Goal: Task Accomplishment & Management: Use online tool/utility

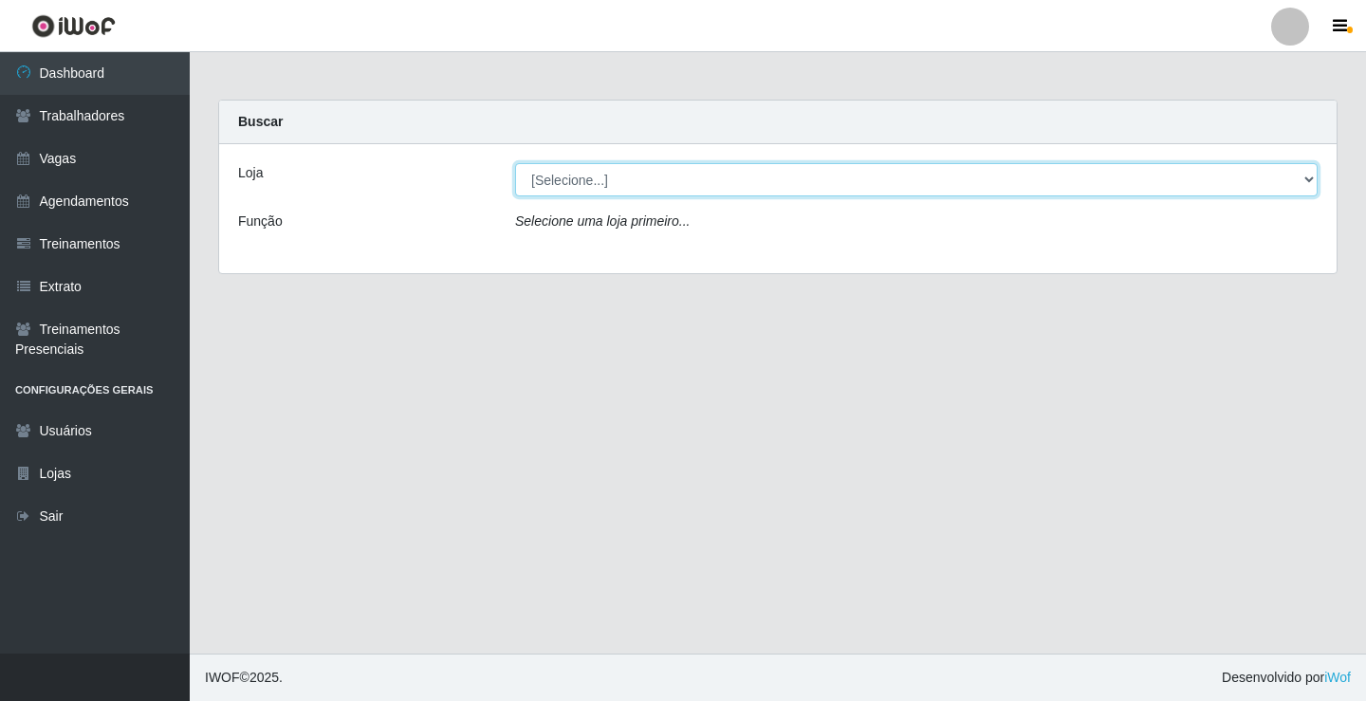
click at [577, 177] on select "[Selecione...] Sapore D'italia" at bounding box center [916, 179] width 803 height 33
select select "266"
click at [515, 163] on select "[Selecione...] Sapore D'italia" at bounding box center [916, 179] width 803 height 33
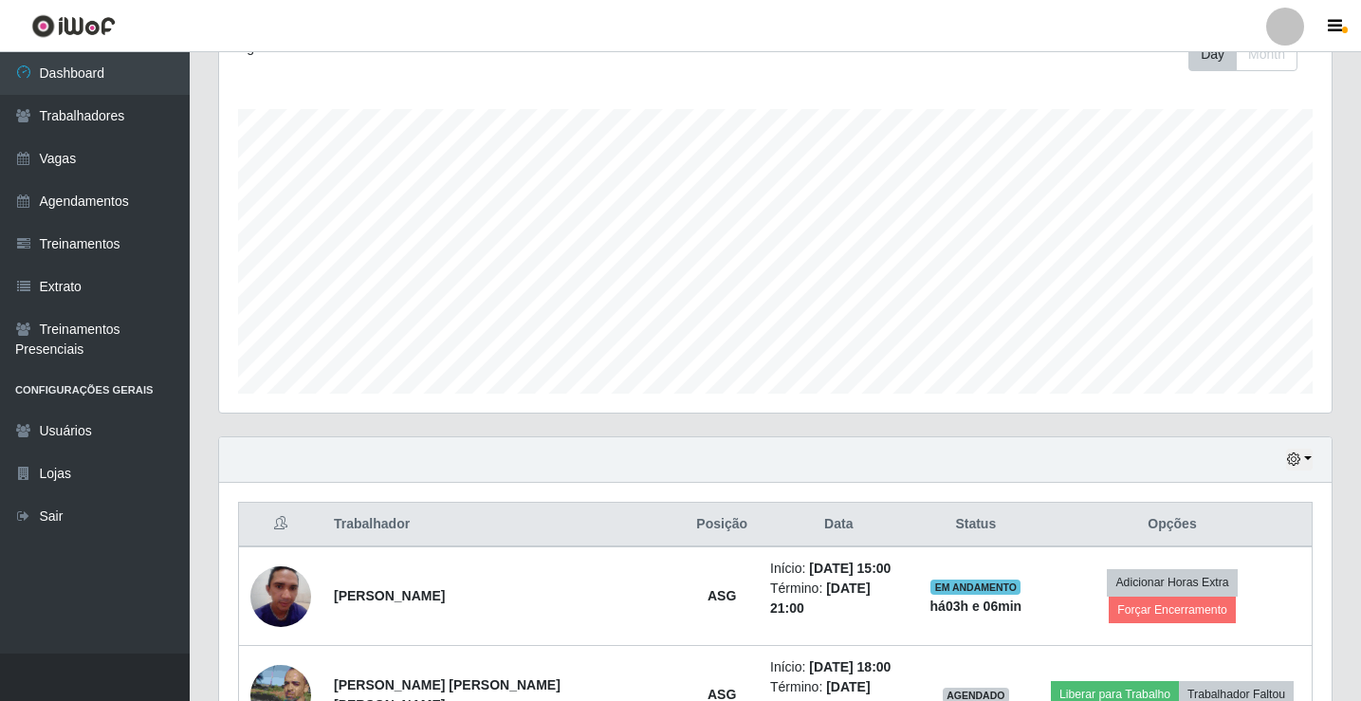
scroll to position [474, 0]
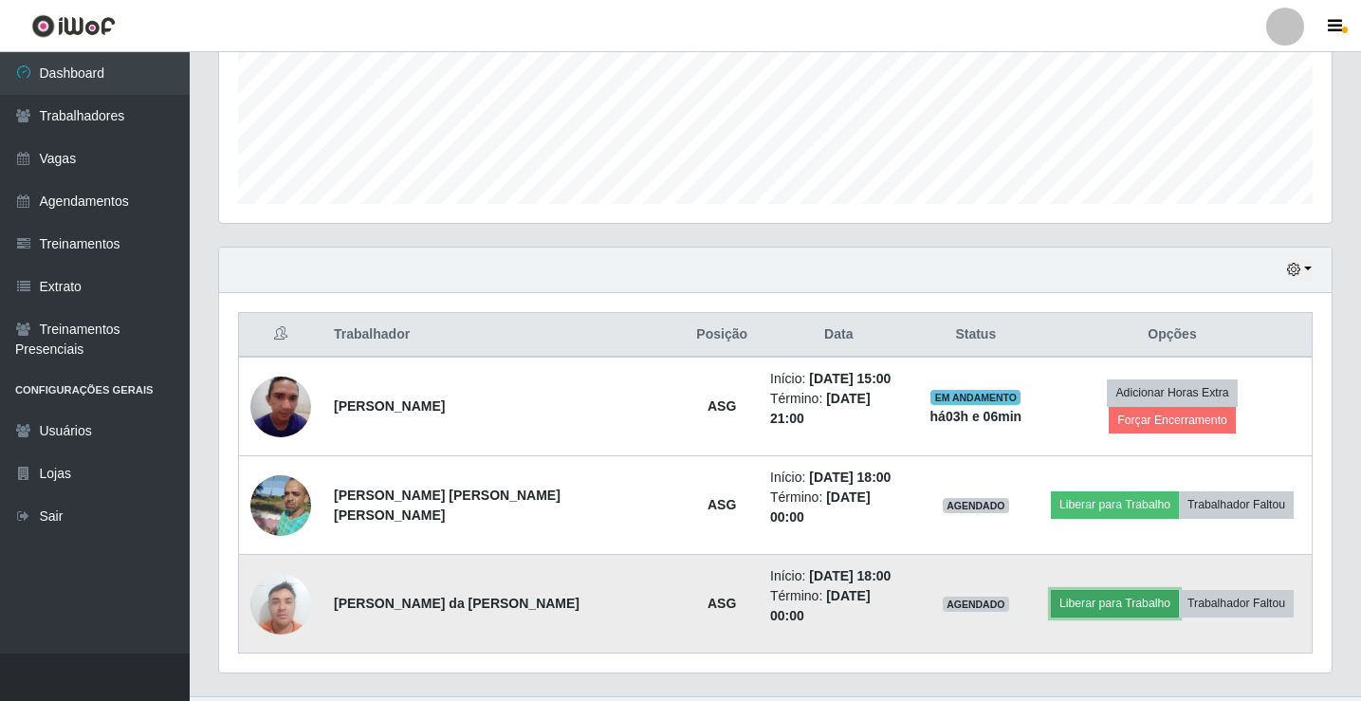
click at [1100, 590] on button "Liberar para Trabalho" at bounding box center [1115, 603] width 128 height 27
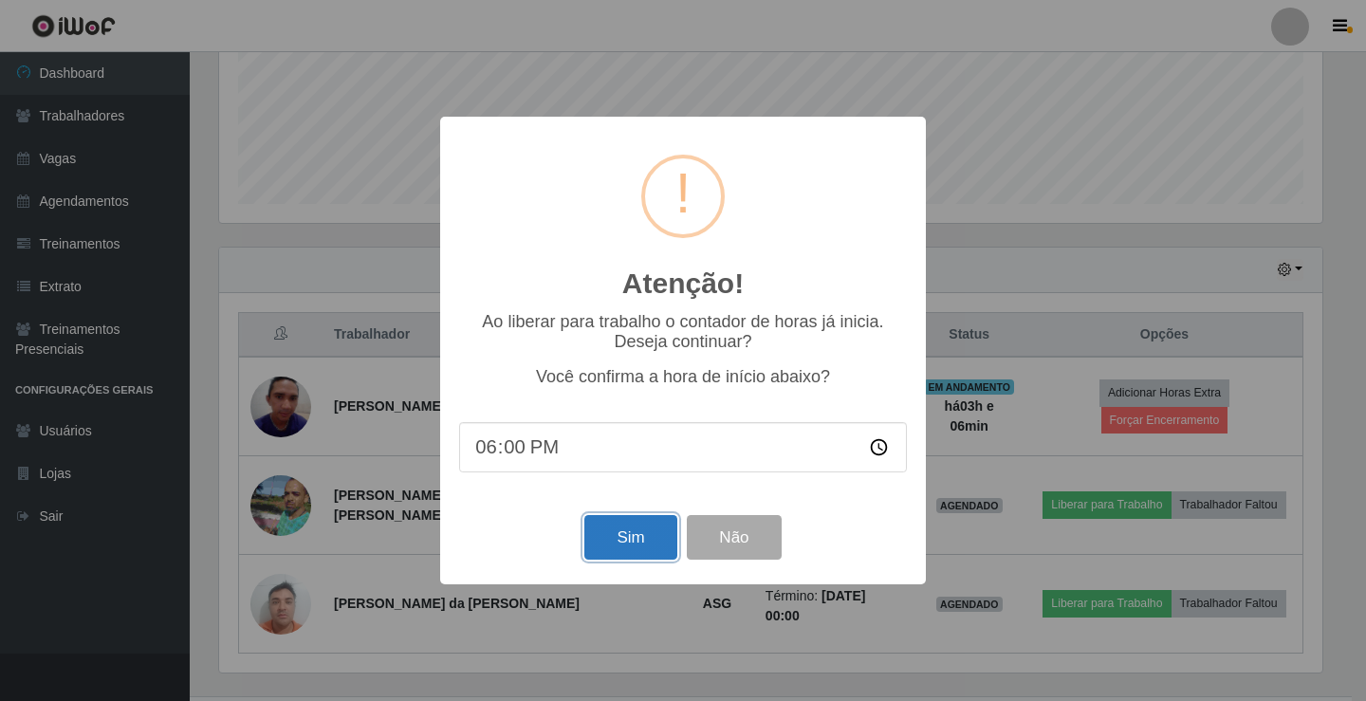
click at [628, 535] on button "Sim" at bounding box center [630, 537] width 92 height 45
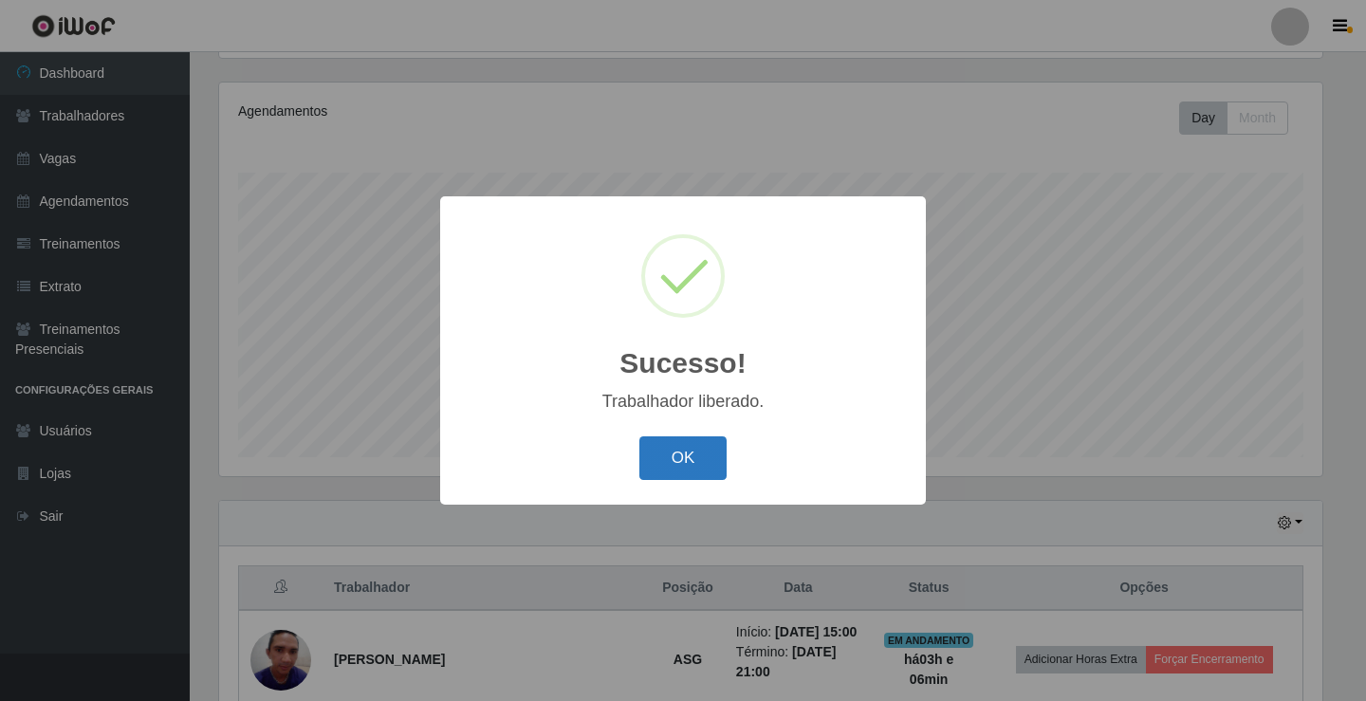
click at [671, 451] on button "OK" at bounding box center [683, 458] width 88 height 45
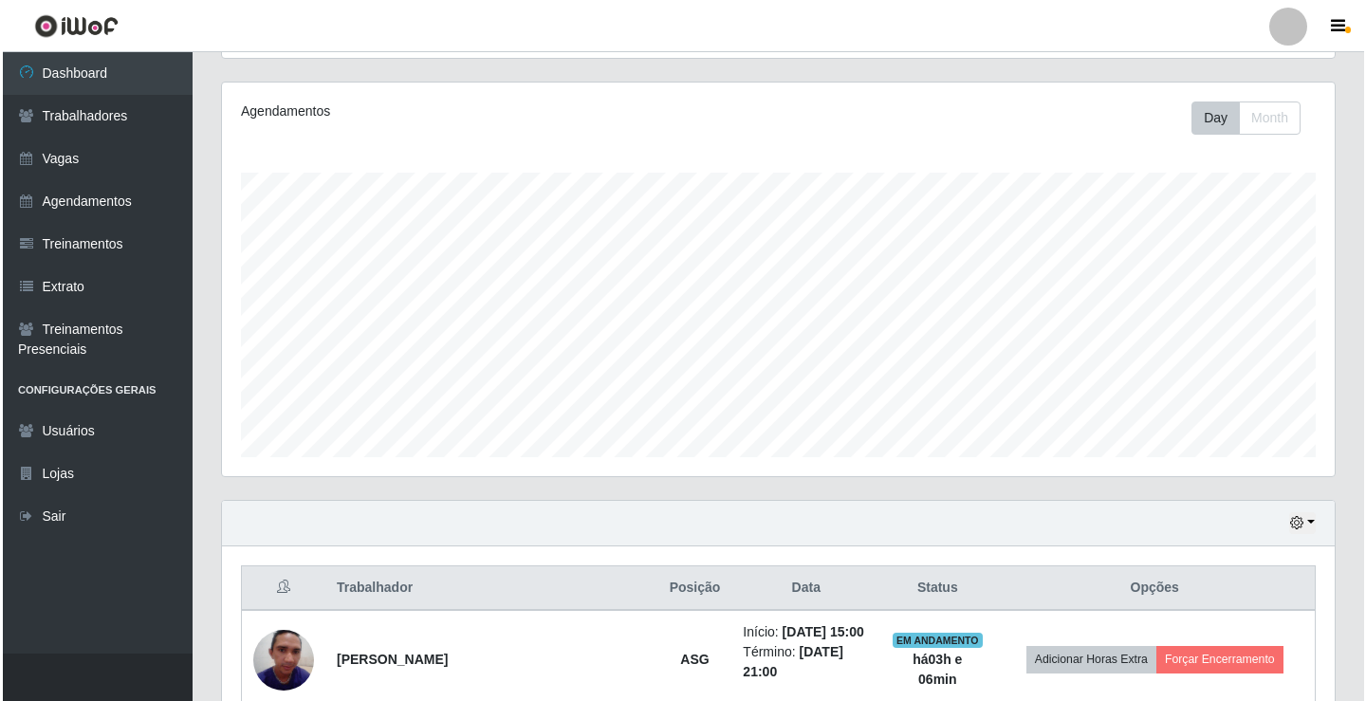
scroll to position [474, 0]
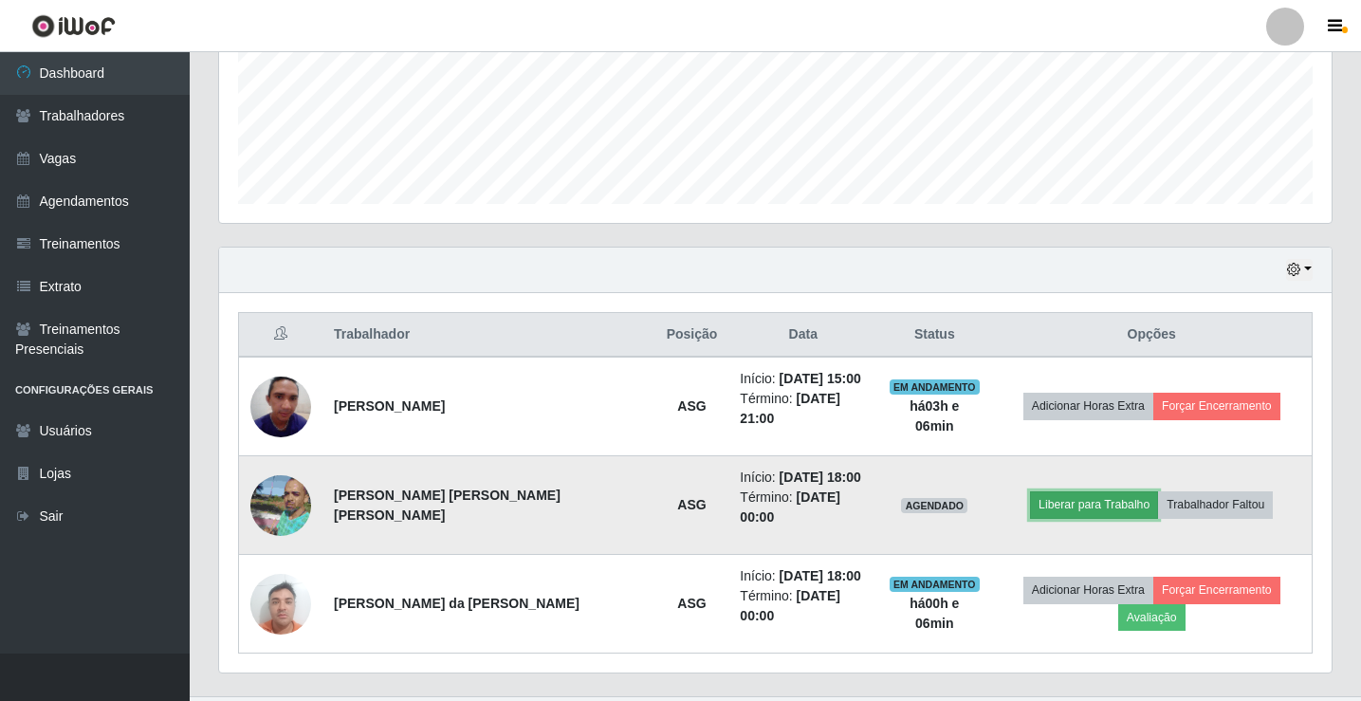
click at [1040, 491] on button "Liberar para Trabalho" at bounding box center [1094, 504] width 128 height 27
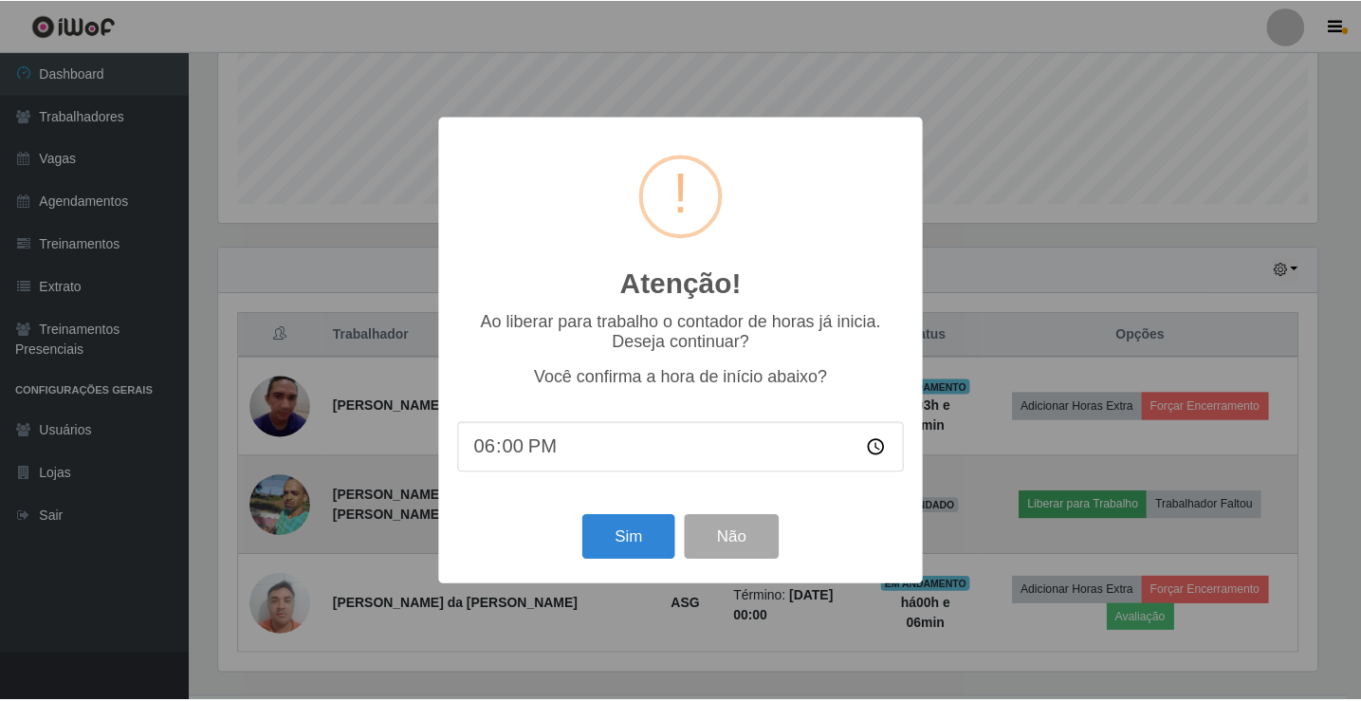
scroll to position [394, 1103]
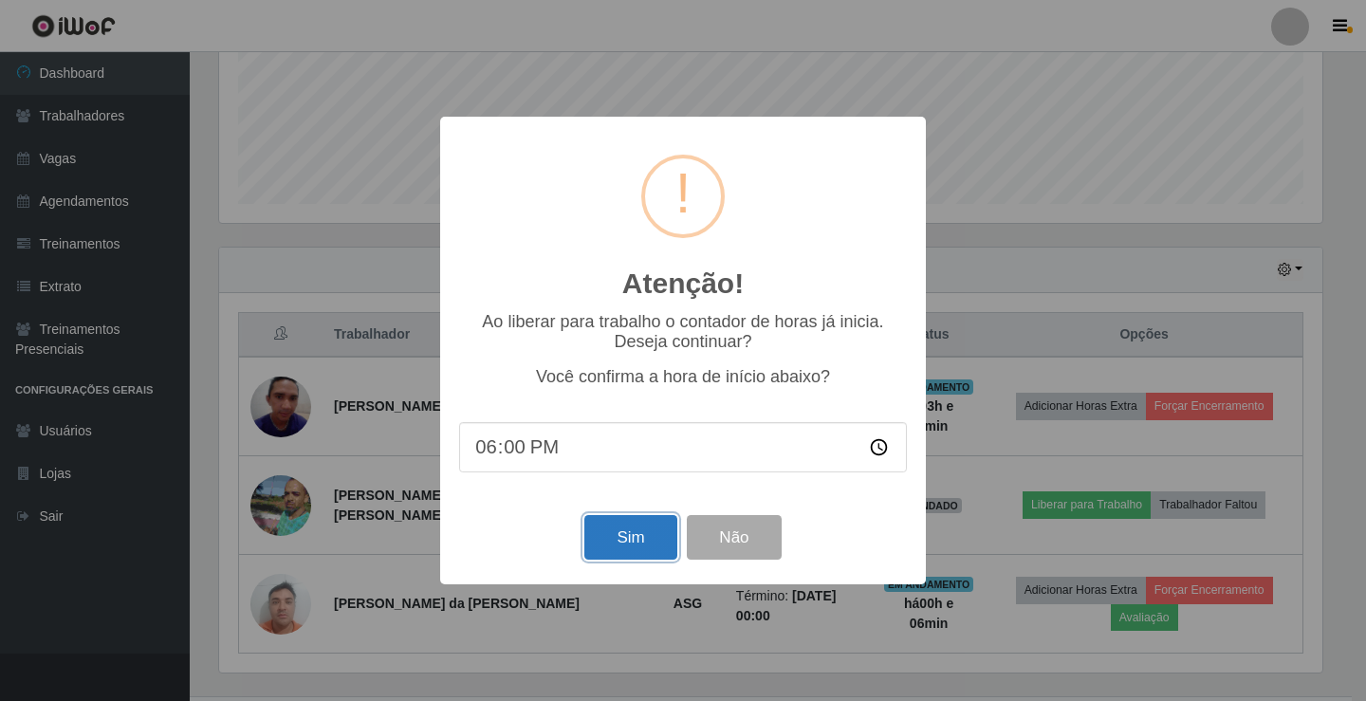
click at [634, 542] on button "Sim" at bounding box center [630, 537] width 92 height 45
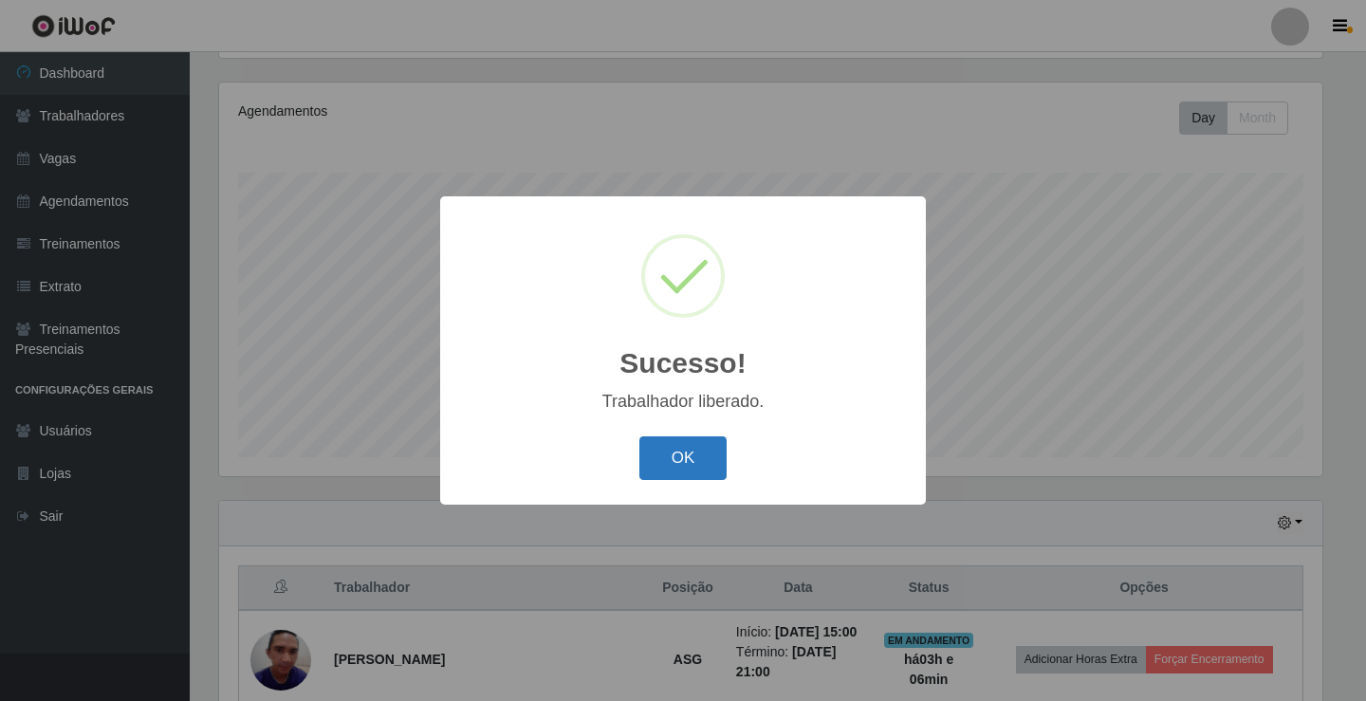
click at [700, 453] on button "OK" at bounding box center [683, 458] width 88 height 45
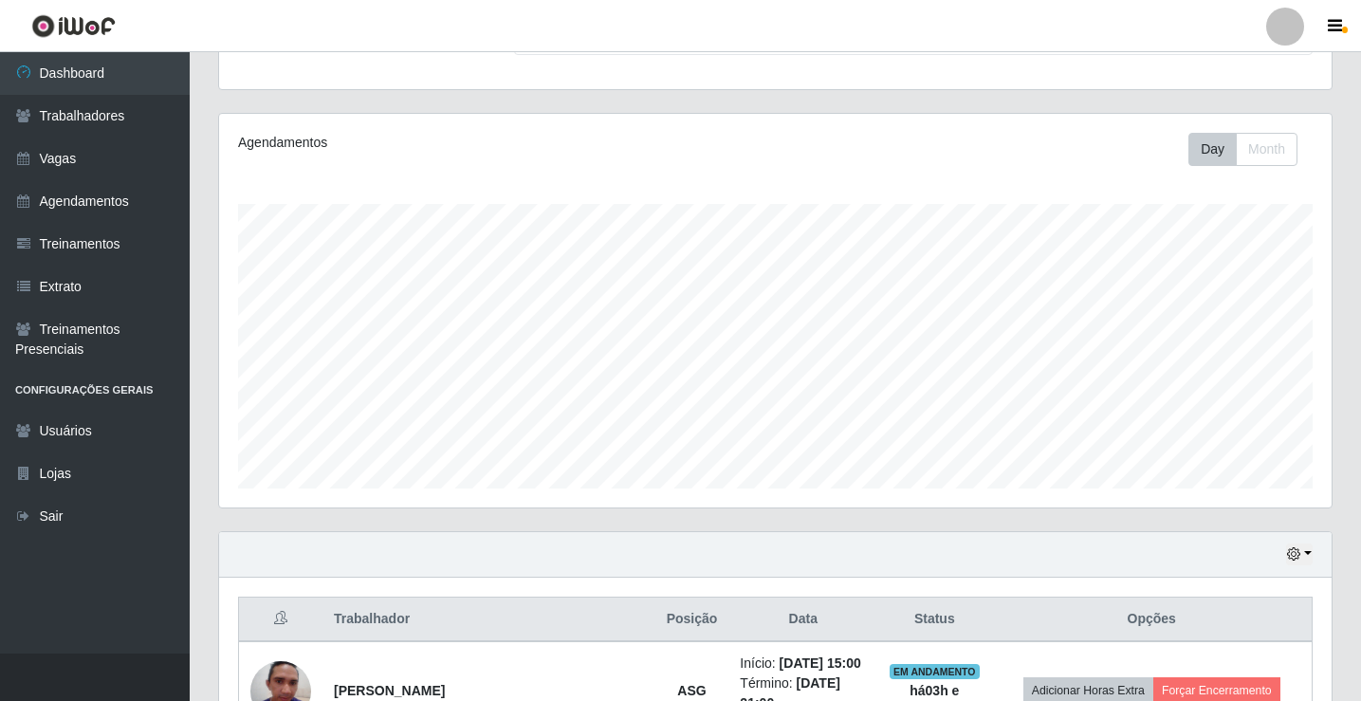
scroll to position [379, 0]
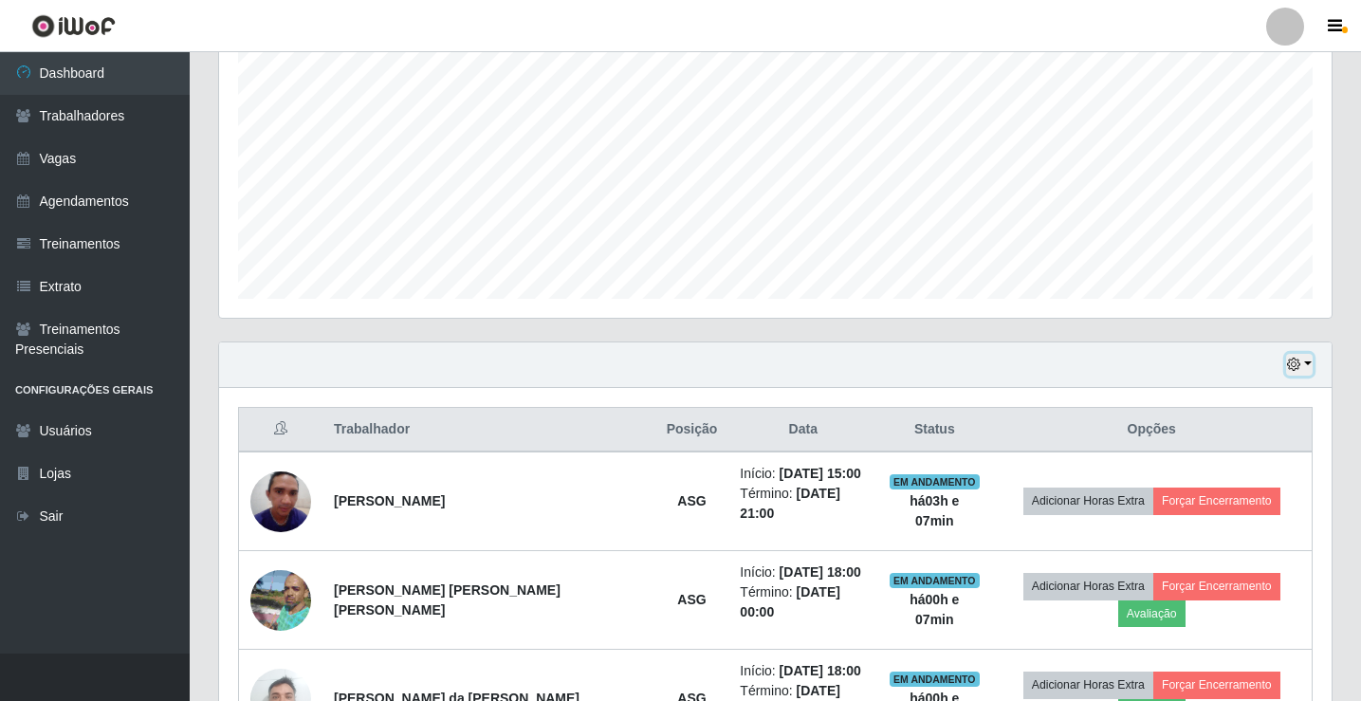
click at [1291, 363] on icon "button" at bounding box center [1293, 364] width 13 height 13
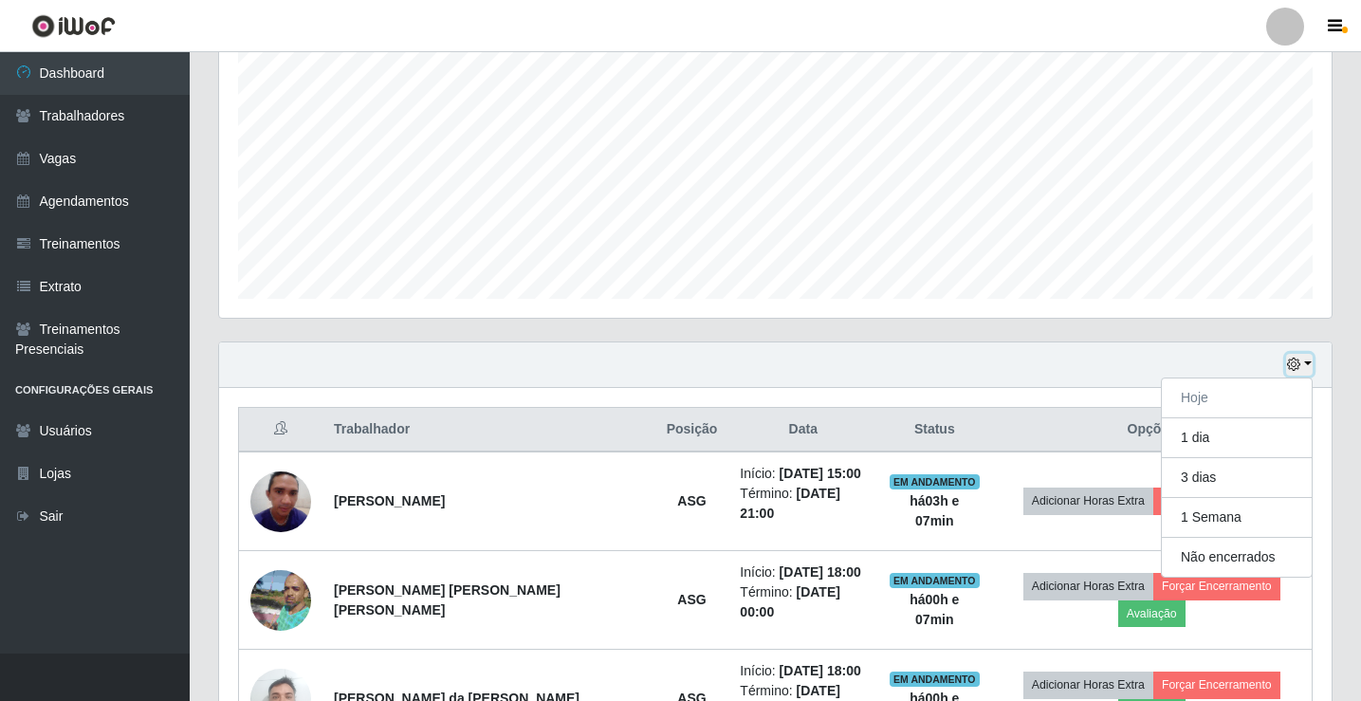
click at [1301, 359] on icon "button" at bounding box center [1293, 364] width 13 height 13
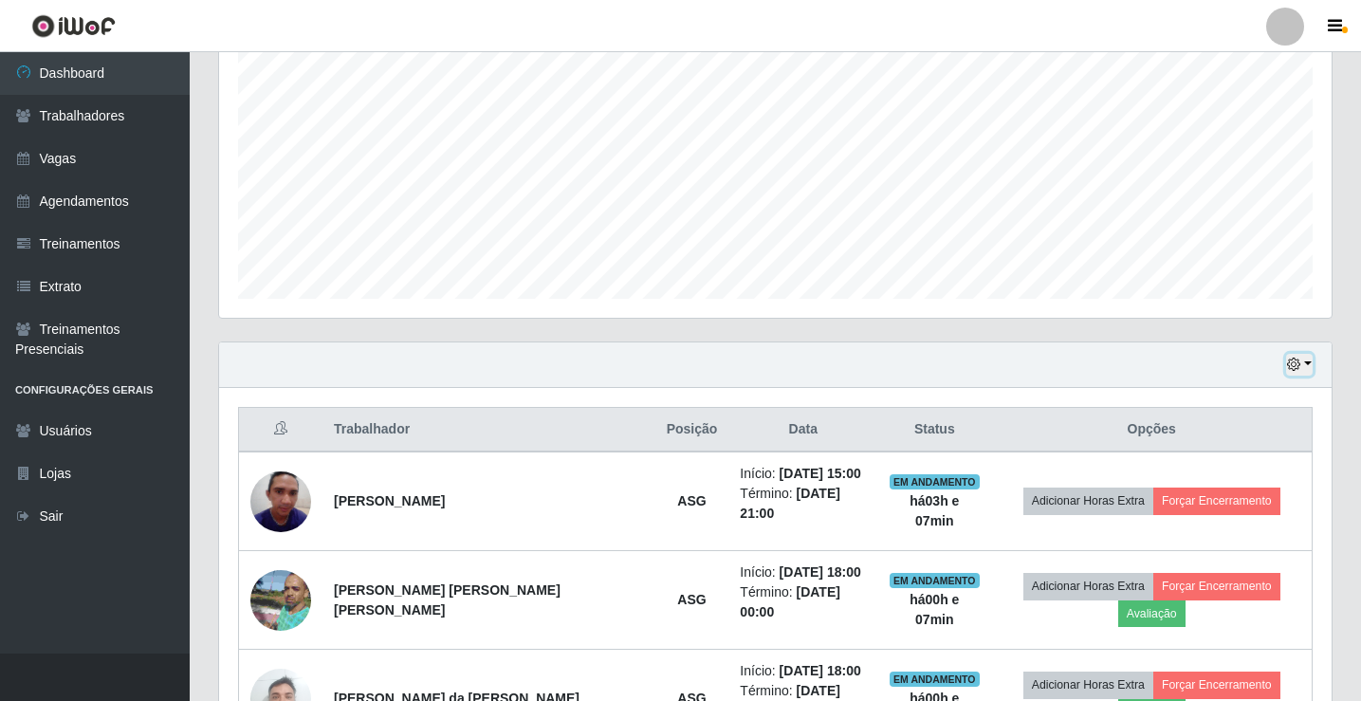
click at [1299, 366] on icon "button" at bounding box center [1293, 364] width 13 height 13
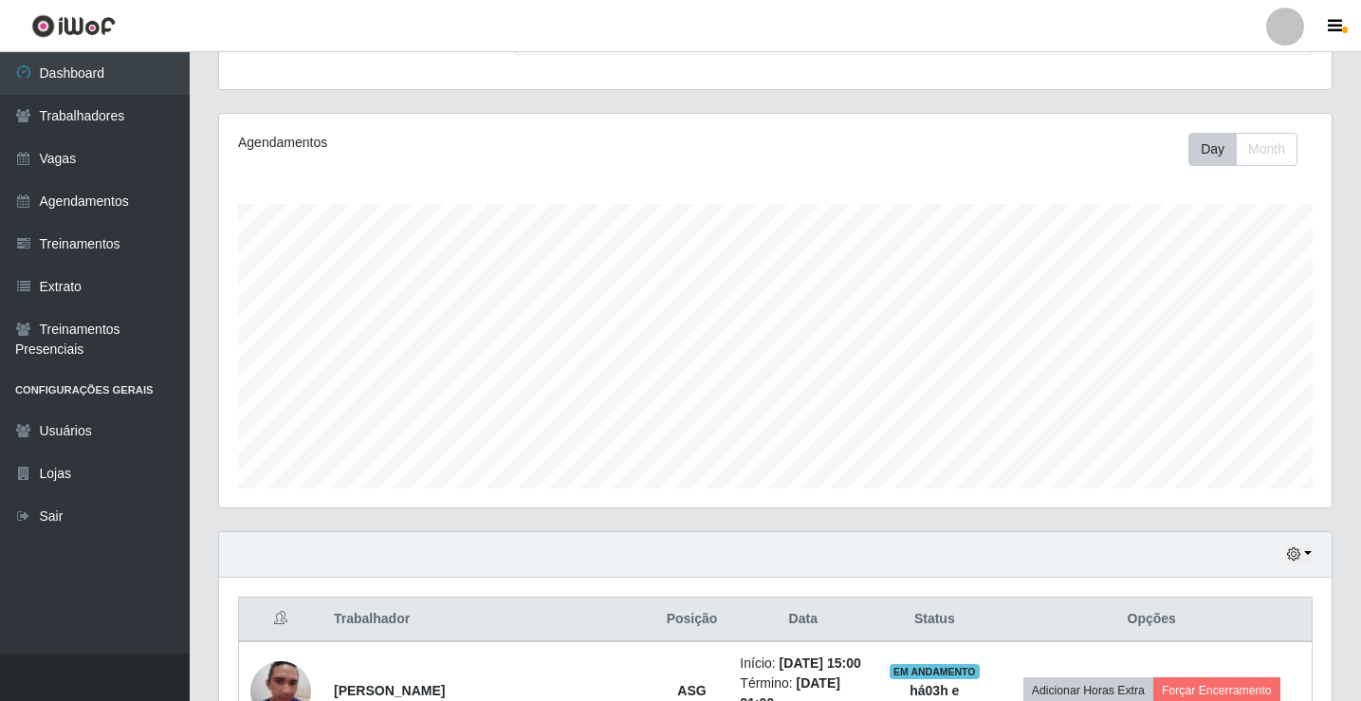
scroll to position [0, 0]
